Goal: Task Accomplishment & Management: Use online tool/utility

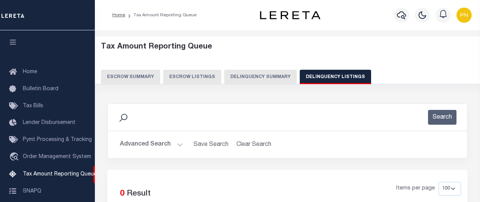
select select "100"
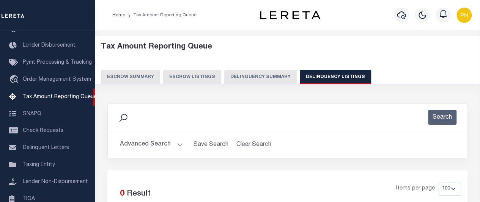
click at [171, 144] on button "Advanced Search" at bounding box center [151, 144] width 63 height 15
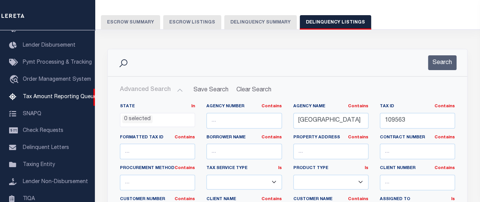
scroll to position [76, 0]
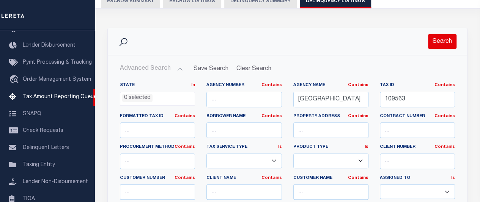
click at [445, 44] on button "Search" at bounding box center [442, 41] width 28 height 15
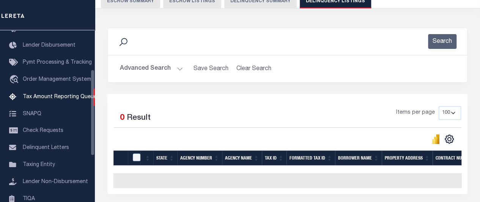
click at [168, 66] on button "Advanced Search" at bounding box center [151, 68] width 63 height 15
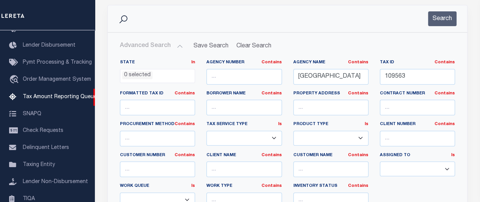
scroll to position [114, 0]
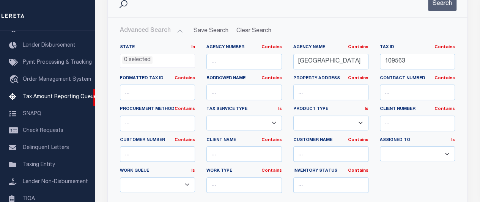
click at [359, 123] on select "--ALL-- Escrow PayBack Escrow Pay Direct DTRACK Annual Delinquency" at bounding box center [330, 123] width 75 height 15
click at [408, 176] on div "State In In AK AL AR AZ CA CO CT DC DE FL GA GU HI IA ID IL IN KS KY LA MA MD M…" at bounding box center [287, 121] width 346 height 155
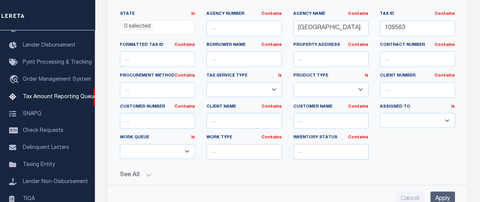
scroll to position [152, 0]
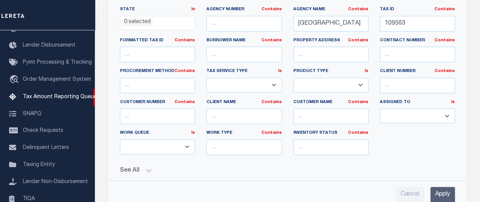
click at [239, 167] on button "See All" at bounding box center [287, 170] width 335 height 7
click at [170, 144] on select "--ALL-- Delinquent Escrow" at bounding box center [157, 146] width 75 height 15
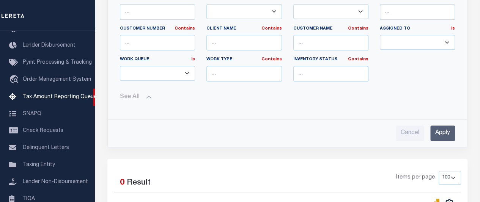
scroll to position [227, 0]
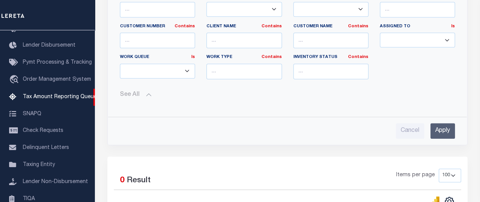
click at [178, 73] on select "--ALL-- Delinquent Escrow" at bounding box center [157, 71] width 75 height 15
select select "DEL^ESC"
click at [120, 64] on select "--ALL-- Delinquent Escrow" at bounding box center [157, 71] width 75 height 15
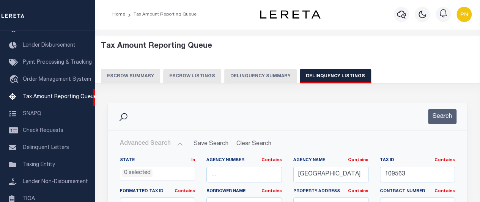
scroll to position [0, 0]
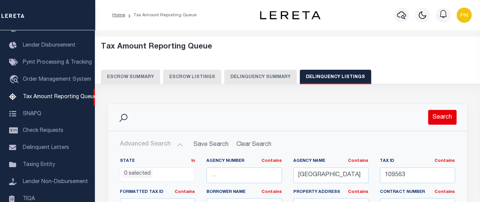
click at [439, 118] on button "Search" at bounding box center [442, 117] width 28 height 15
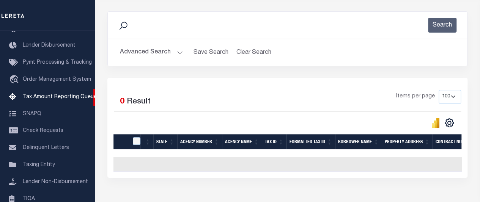
scroll to position [114, 0]
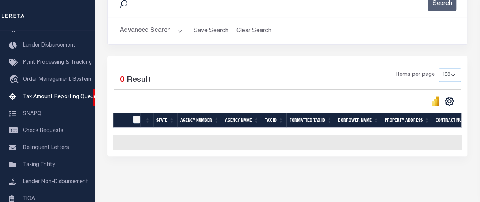
click at [173, 33] on button "Advanced Search" at bounding box center [151, 31] width 63 height 15
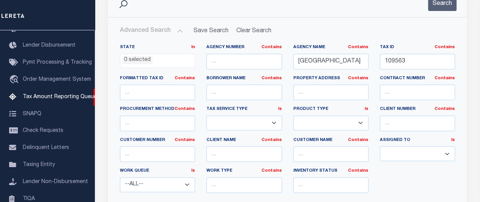
click at [180, 180] on select "--ALL-- Delinquent Escrow" at bounding box center [157, 184] width 75 height 15
select select
click at [120, 177] on select "--ALL-- Delinquent Escrow" at bounding box center [157, 184] width 75 height 15
click at [383, 60] on input "109563" at bounding box center [416, 62] width 75 height 16
type input "0109563"
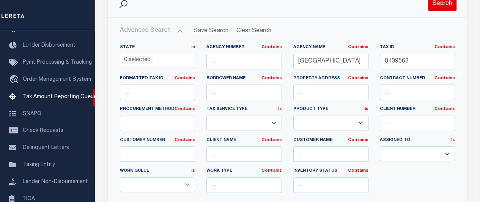
click at [441, 7] on button "Search" at bounding box center [442, 3] width 28 height 15
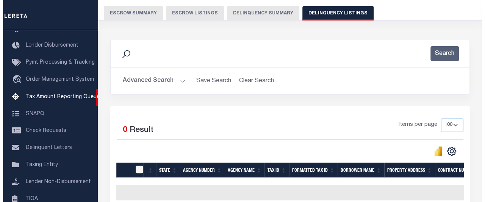
scroll to position [0, 0]
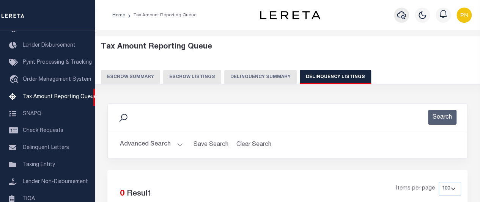
click at [401, 20] on icon "button" at bounding box center [401, 15] width 9 height 9
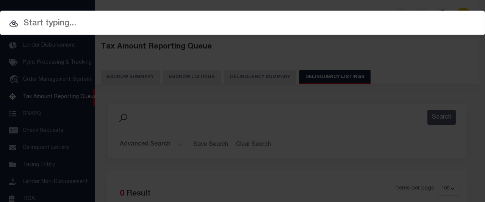
click at [105, 17] on input "text" at bounding box center [242, 23] width 485 height 13
click at [100, 25] on input "text" at bounding box center [242, 23] width 485 height 13
paste input "109563"
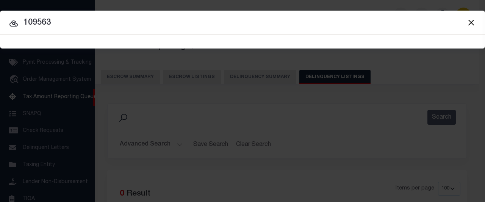
type input "109563"
click at [24, 23] on input "109563" at bounding box center [242, 22] width 485 height 13
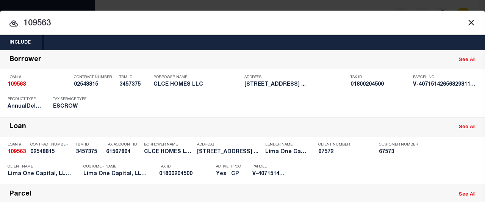
click at [466, 23] on button "Close" at bounding box center [471, 22] width 10 height 10
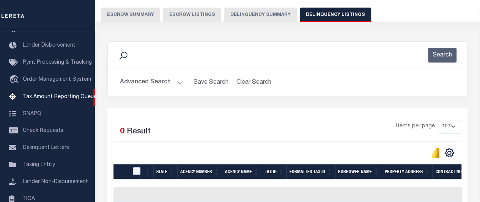
scroll to position [76, 0]
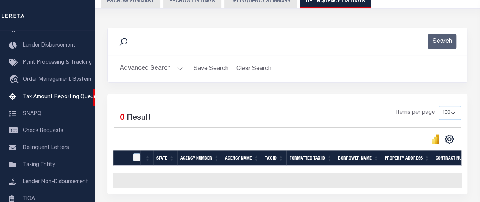
drag, startPoint x: 174, startPoint y: 69, endPoint x: 218, endPoint y: 56, distance: 46.0
click at [174, 69] on button "Advanced Search" at bounding box center [151, 68] width 63 height 15
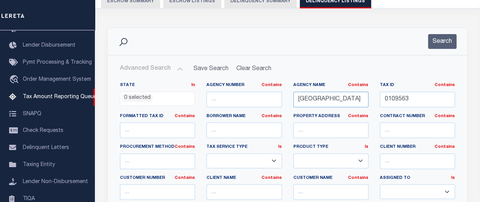
drag, startPoint x: 359, startPoint y: 97, endPoint x: 286, endPoint y: 83, distance: 74.6
click at [286, 83] on div "State In In AK AL AR AZ CA CO CT DC DE FL GA GU HI IA ID IL IN KS KY LA MA MD M…" at bounding box center [287, 159] width 346 height 155
paste input "MORGAN"
type input "[GEOGRAPHIC_DATA]"
drag, startPoint x: 426, startPoint y: 100, endPoint x: 378, endPoint y: 86, distance: 49.6
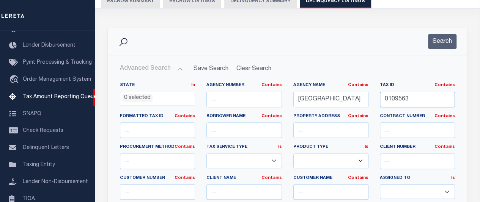
click at [378, 86] on div "Tax ID Contains Contains Is 0109563" at bounding box center [417, 97] width 86 height 31
paste input "55-02-28-400-008.733-015"
type input "55-02-28-400-008.733-015"
click at [444, 41] on button "Search" at bounding box center [442, 41] width 28 height 15
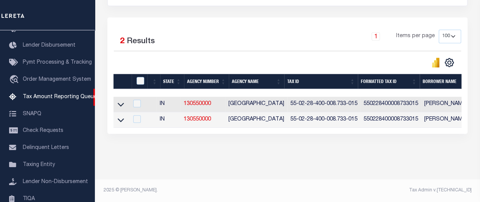
scroll to position [157, 0]
click at [118, 100] on icon at bounding box center [121, 104] width 6 height 8
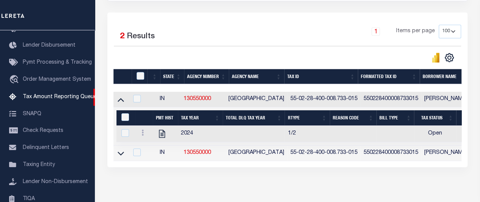
scroll to position [195, 0]
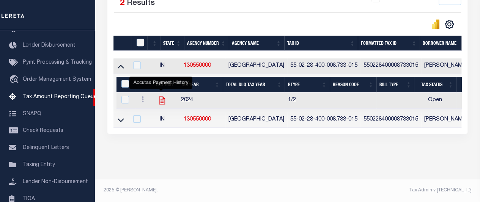
click at [161, 97] on icon "" at bounding box center [162, 101] width 6 height 8
checkbox input "true"
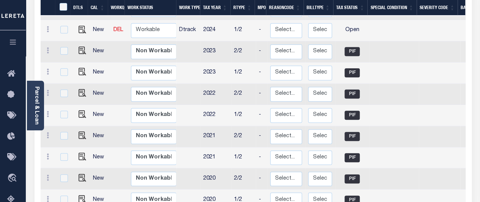
scroll to position [152, 0]
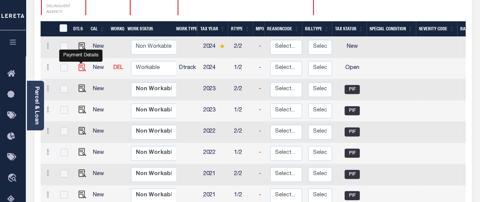
click at [81, 64] on img "" at bounding box center [82, 68] width 8 height 8
checkbox input "true"
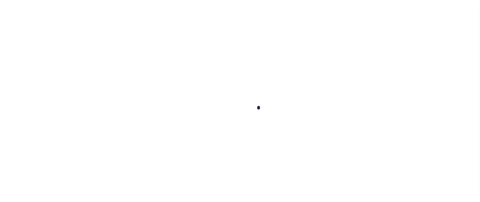
checkbox input "false"
type input "[DATE]"
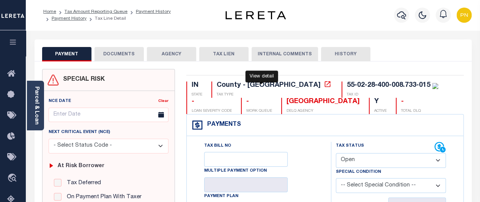
click at [323, 84] on icon at bounding box center [327, 84] width 8 height 8
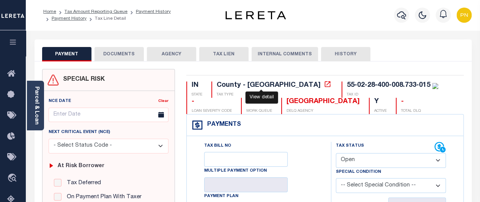
scroll to position [114, 0]
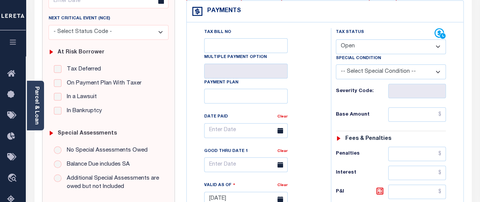
click at [436, 49] on select "- Select Status Code - Open Due/Unpaid Paid Incomplete No Tax Due Internal Refu…" at bounding box center [390, 46] width 110 height 15
select select "PYD"
click at [335, 39] on select "- Select Status Code - Open Due/Unpaid Paid Incomplete No Tax Due Internal Refu…" at bounding box center [390, 46] width 110 height 15
type input "08/22/2025"
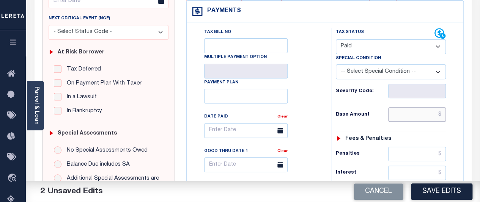
click at [400, 110] on input "text" at bounding box center [417, 114] width 58 height 14
click at [399, 114] on input "text" at bounding box center [417, 114] width 58 height 14
click at [400, 114] on input "text" at bounding box center [417, 114] width 58 height 14
paste input "1,173.62"
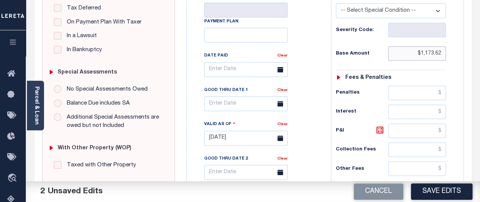
scroll to position [190, 0]
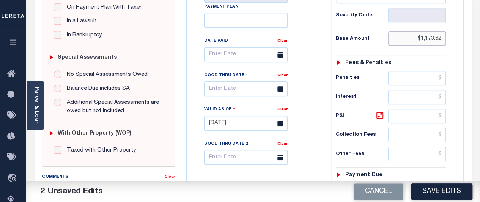
type input "$1,173.62"
click at [404, 80] on input "text" at bounding box center [417, 78] width 58 height 14
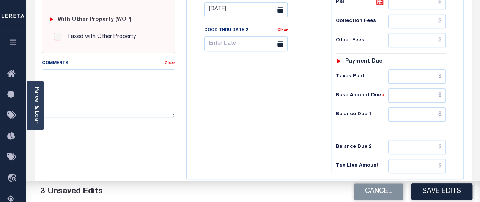
scroll to position [303, 0]
click at [406, 113] on input "text" at bounding box center [417, 114] width 58 height 14
type input "$0"
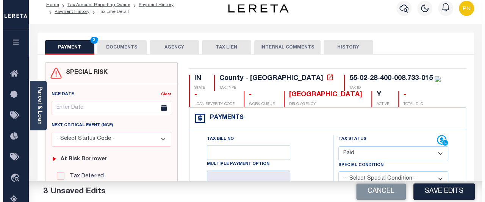
scroll to position [0, 0]
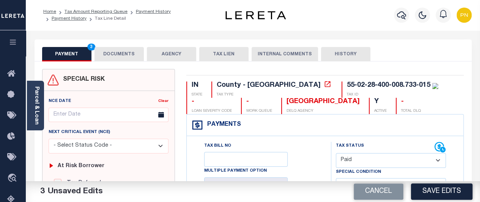
click at [127, 55] on button "DOCUMENTS" at bounding box center [118, 54] width 49 height 14
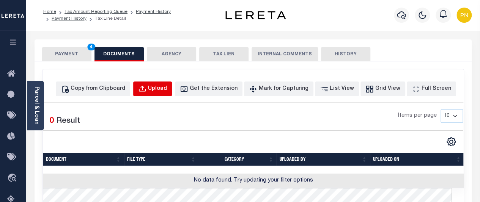
click at [167, 87] on div "Upload" at bounding box center [157, 89] width 19 height 8
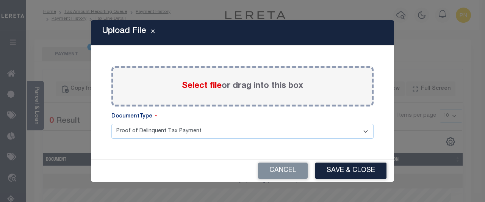
click at [201, 78] on div "Select file or drag into this box" at bounding box center [242, 86] width 262 height 41
click at [206, 86] on span "Select file" at bounding box center [202, 86] width 40 height 8
click at [0, 0] on input "Select file or drag into this box" at bounding box center [0, 0] width 0 height 0
click at [223, 85] on label "Select file or drag into this box" at bounding box center [242, 86] width 121 height 13
click at [0, 0] on input "Select file or drag into this box" at bounding box center [0, 0] width 0 height 0
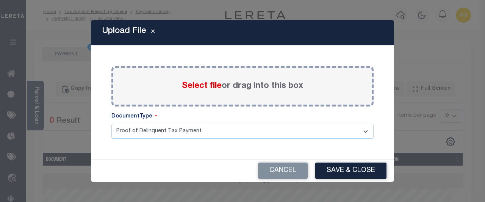
click at [202, 133] on select "Proof of Delinquent Tax Payment" at bounding box center [242, 131] width 262 height 15
click at [199, 79] on div "Select file or drag into this box" at bounding box center [242, 86] width 262 height 41
click at [256, 88] on label "Select file or drag into this box" at bounding box center [242, 86] width 121 height 13
click at [0, 0] on input "Select file or drag into this box" at bounding box center [0, 0] width 0 height 0
click at [229, 86] on label "Select file or drag into this box" at bounding box center [242, 86] width 121 height 13
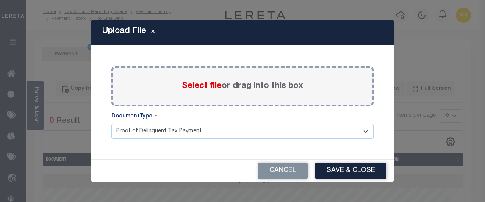
click at [0, 0] on input "Select file or drag into this box" at bounding box center [0, 0] width 0 height 0
click at [154, 34] on icon "Close" at bounding box center [152, 32] width 3 height 6
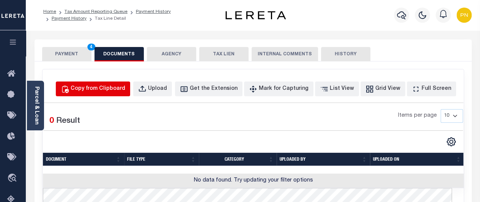
click at [109, 88] on div "Copy from Clipboard" at bounding box center [98, 89] width 55 height 8
select select "POP"
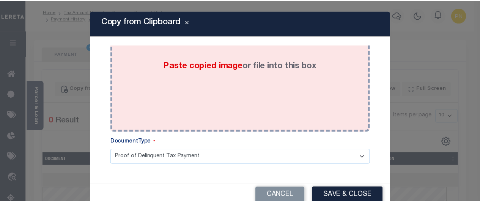
scroll to position [57, 0]
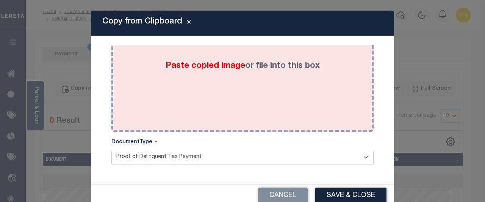
click at [195, 63] on span "Paste copied image" at bounding box center [206, 66] width 80 height 8
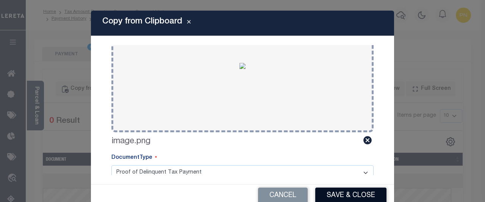
click at [341, 194] on button "Save & Close" at bounding box center [350, 196] width 71 height 16
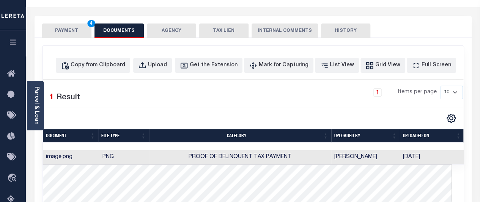
scroll to position [0, 0]
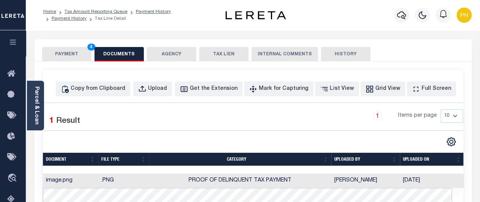
click at [77, 55] on button "PAYMENT 4" at bounding box center [66, 54] width 49 height 14
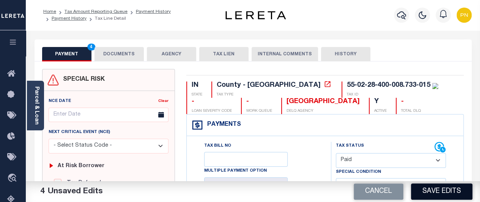
click at [428, 188] on button "Save Edits" at bounding box center [441, 191] width 61 height 16
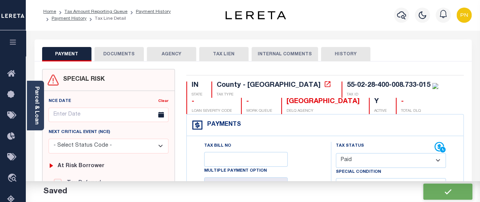
checkbox input "false"
type input "$1,173.62"
type input "$0"
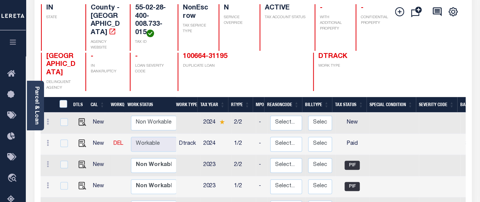
scroll to position [1, 0]
click at [79, 118] on img "" at bounding box center [82, 122] width 8 height 8
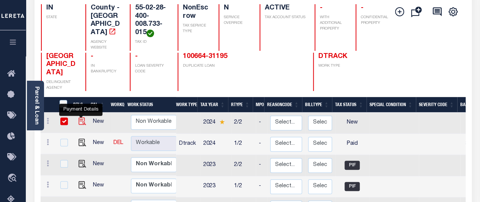
checkbox input "true"
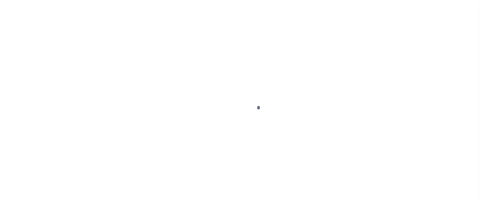
select select "NW2"
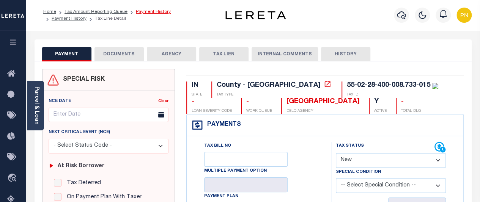
click at [153, 11] on link "Payment History" at bounding box center [153, 11] width 35 height 5
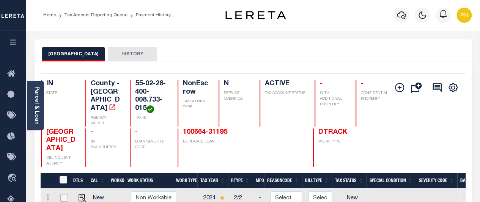
click at [61, 194] on input "checkbox" at bounding box center [64, 198] width 8 height 8
checkbox input "true"
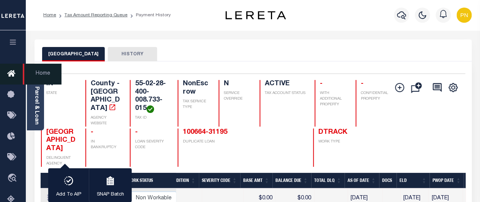
click at [11, 76] on icon at bounding box center [13, 73] width 12 height 9
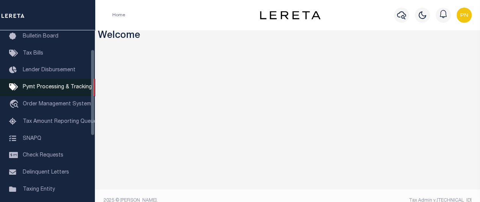
scroll to position [38, 0]
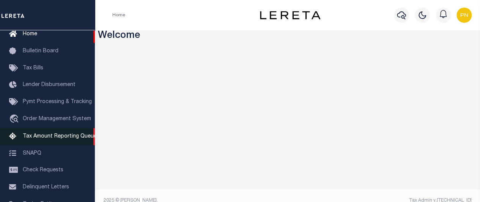
click at [45, 139] on span "Tax Amount Reporting Queue" at bounding box center [60, 136] width 74 height 5
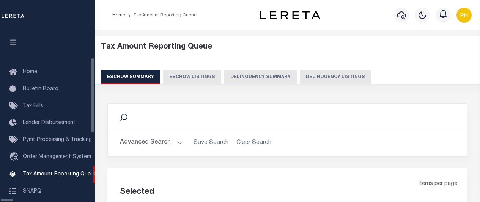
select select "100"
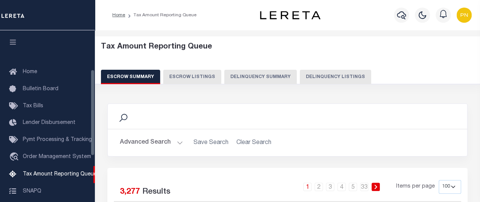
scroll to position [77, 0]
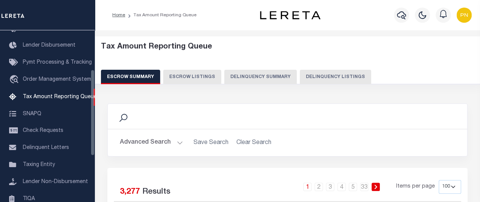
click at [299, 73] on button "Delinquency Listings" at bounding box center [334, 77] width 71 height 14
select select
select select "100"
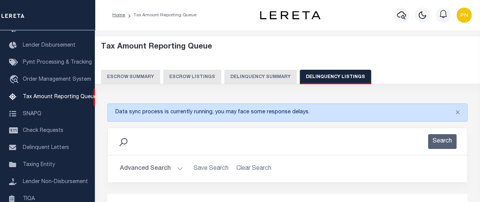
select select "100"
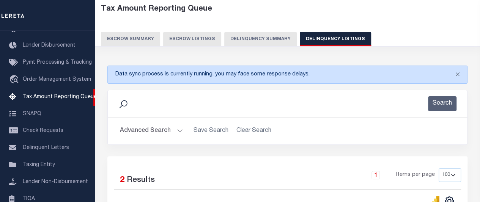
scroll to position [76, 0]
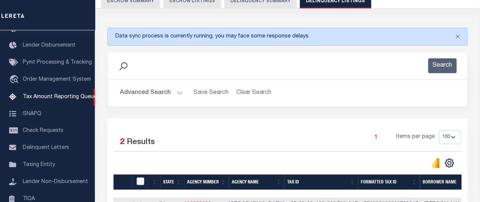
click at [165, 95] on button "Advanced Search" at bounding box center [151, 93] width 63 height 15
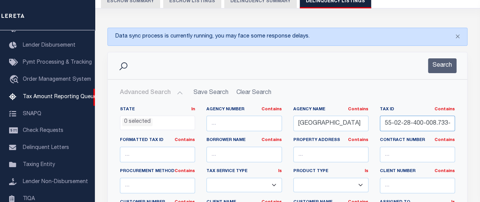
click at [415, 118] on input "55-02-28-400-008.733-015" at bounding box center [416, 124] width 75 height 16
click at [419, 120] on input "55-02-28-400-008.733-015" at bounding box center [416, 124] width 75 height 16
paste input "5-25-100-011.000-006"
type input "55-05-25-100-011.000-006"
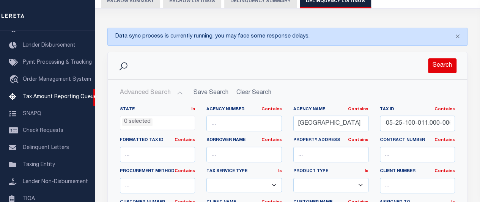
click at [445, 68] on button "Search" at bounding box center [442, 65] width 28 height 15
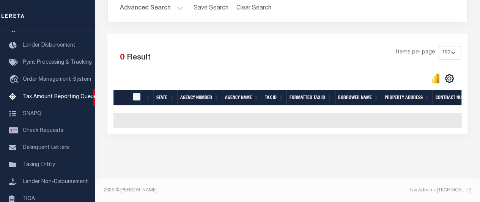
scroll to position [127, 0]
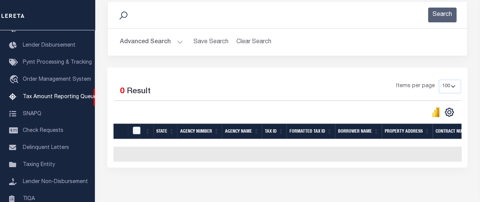
click at [170, 43] on button "Advanced Search" at bounding box center [151, 42] width 63 height 15
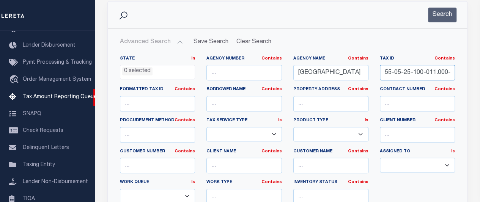
scroll to position [0, 8]
drag, startPoint x: 385, startPoint y: 72, endPoint x: 496, endPoint y: 86, distance: 111.6
click at [479, 86] on html "Home Tax Amount Reporting Queue Profile" at bounding box center [240, 155] width 480 height 564
paste input "55-05-25-100-011.000-006"
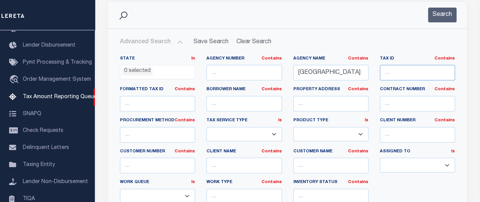
type input "55-05-25-100-011.000-006"
click at [445, 13] on button "Search" at bounding box center [442, 15] width 28 height 15
